Goal: Ask a question: Seek information or help from site administrators or community

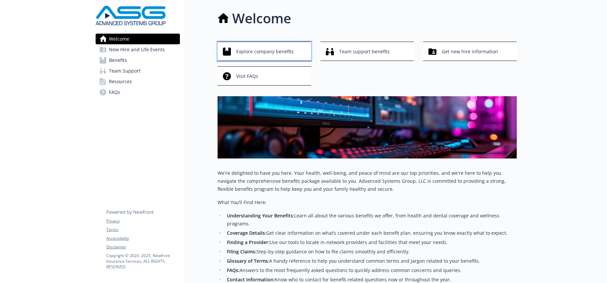
click at [286, 49] on span "Explore company benefits" at bounding box center [265, 51] width 58 height 13
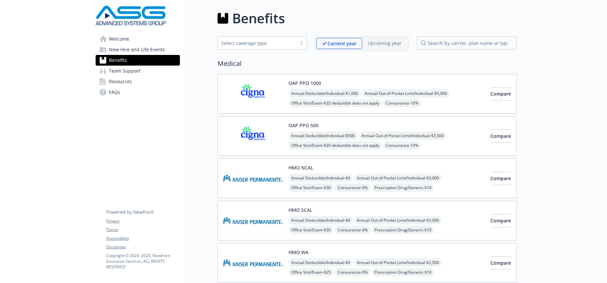
click at [134, 71] on span "Team Support" at bounding box center [125, 71] width 32 height 11
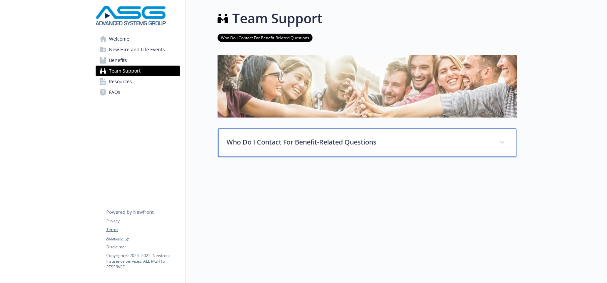
click at [504, 143] on icon at bounding box center [503, 142] width 4 height 3
